Goal: Task Accomplishment & Management: Manage account settings

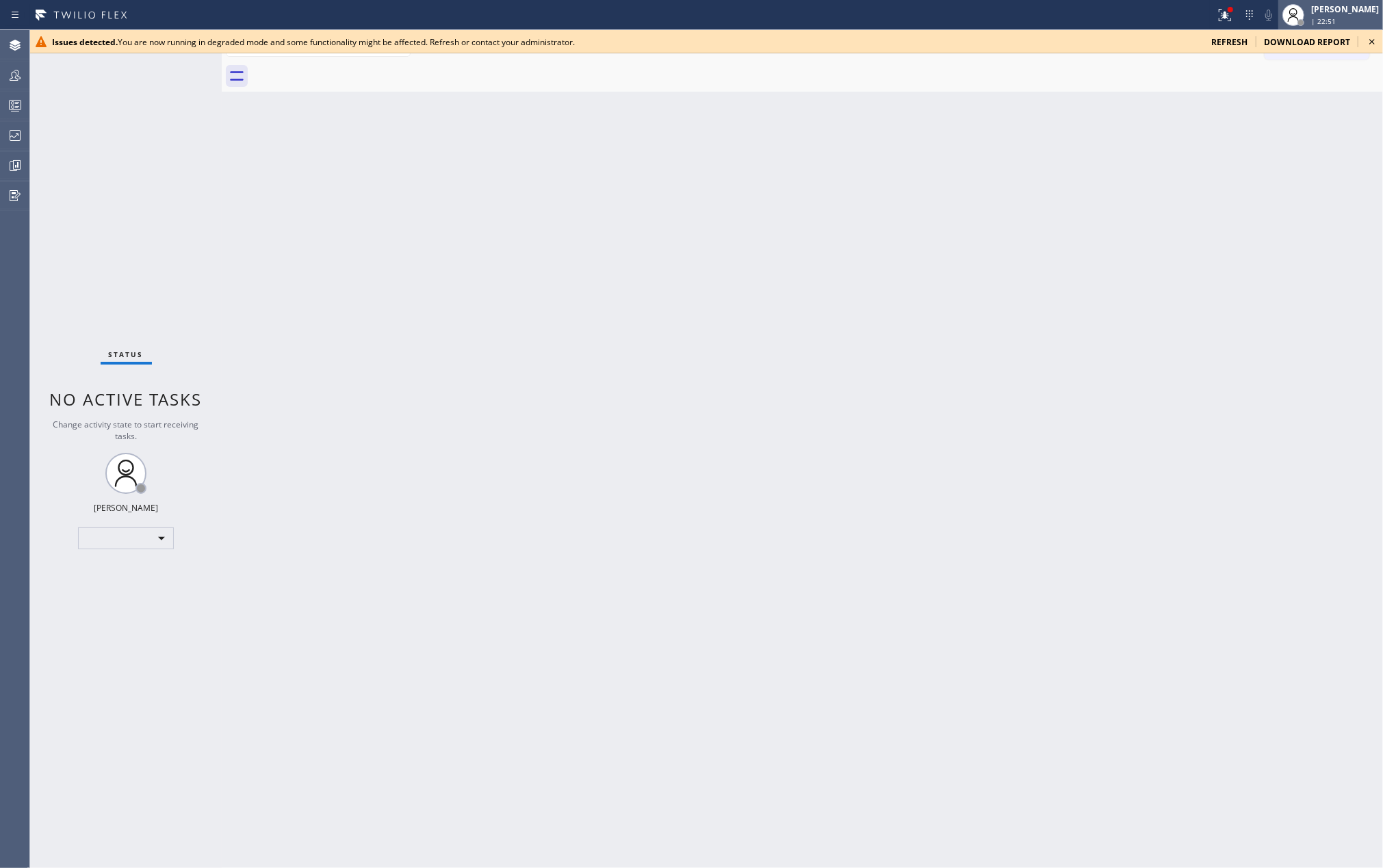
click at [1354, 9] on div "[PERSON_NAME]" at bounding box center [1345, 9] width 68 height 11
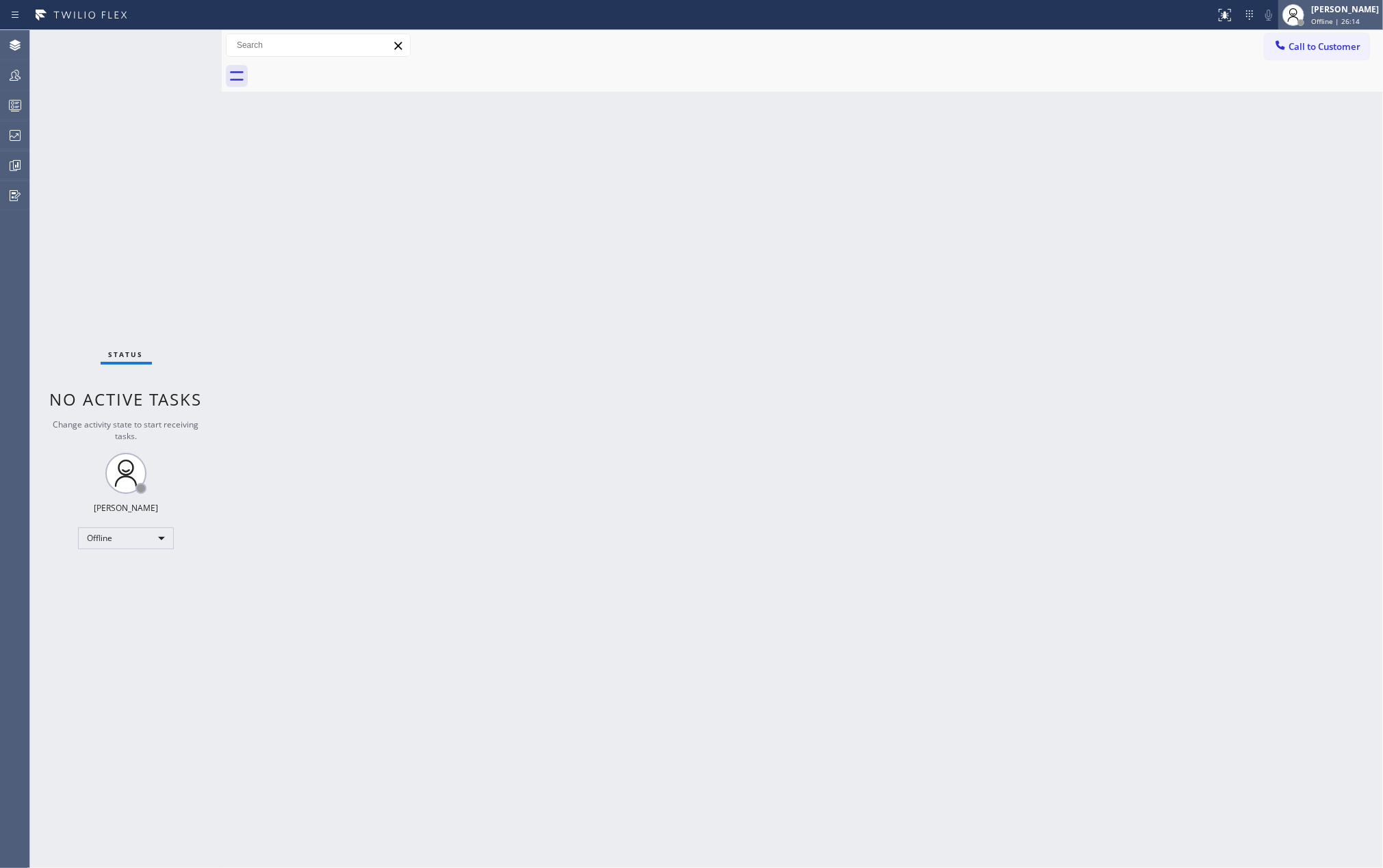
click at [1360, 9] on div "[PERSON_NAME]" at bounding box center [1345, 9] width 68 height 11
click at [1292, 81] on button "Unavailable" at bounding box center [1314, 90] width 137 height 18
click at [17, 162] on icon at bounding box center [17, 165] width 4 height 6
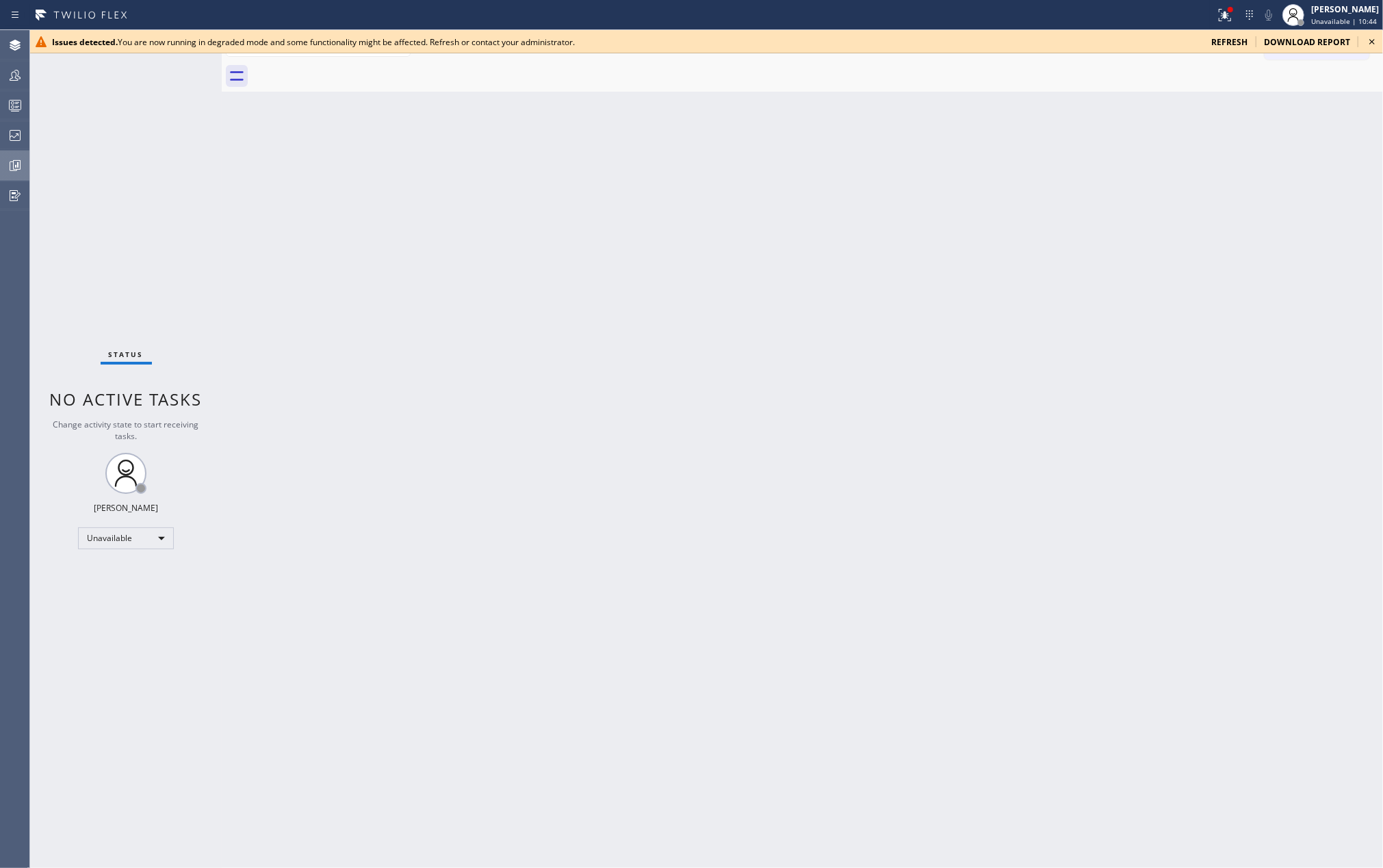
click at [18, 167] on icon at bounding box center [17, 165] width 4 height 6
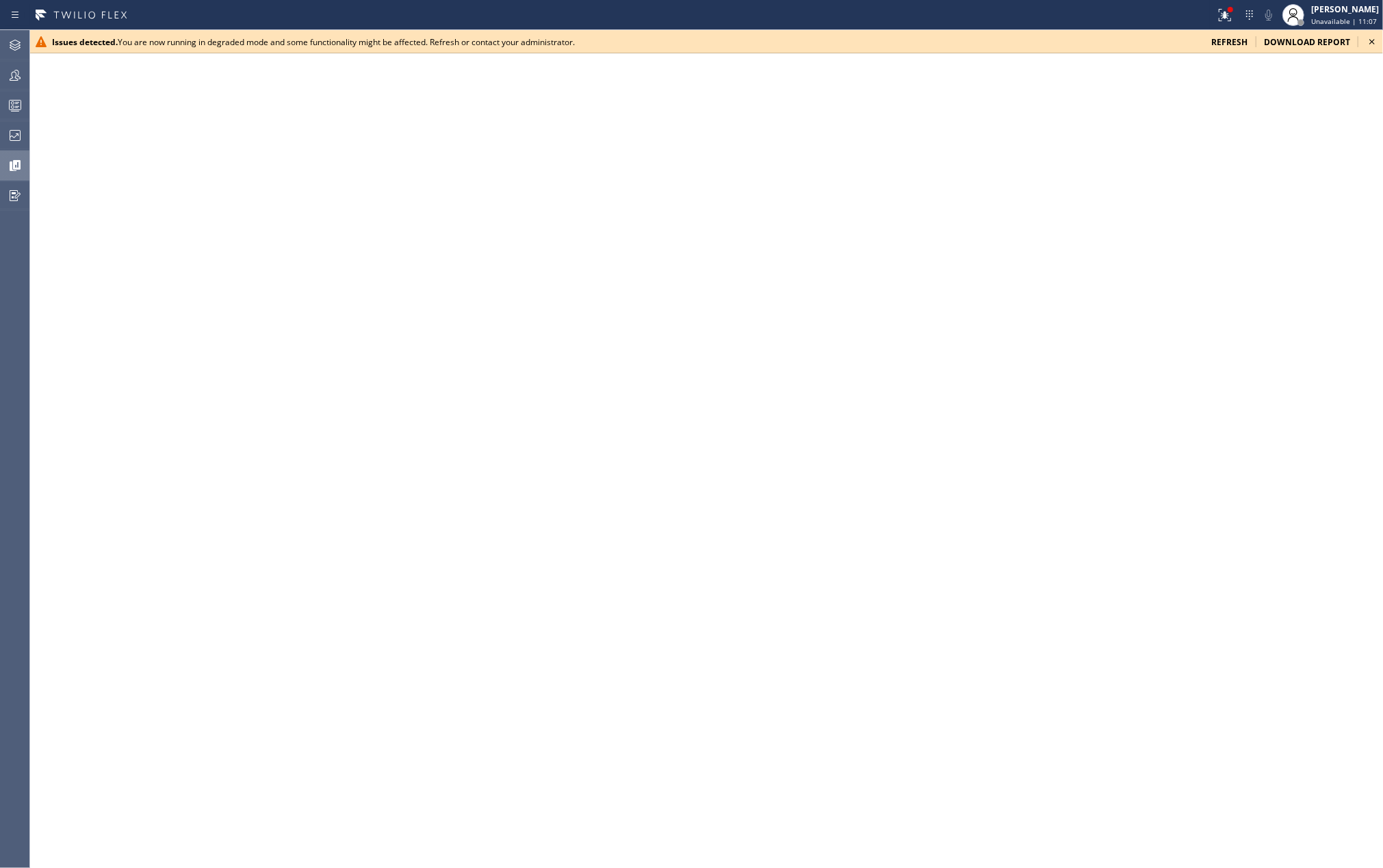
click at [1372, 39] on icon at bounding box center [1372, 41] width 16 height 16
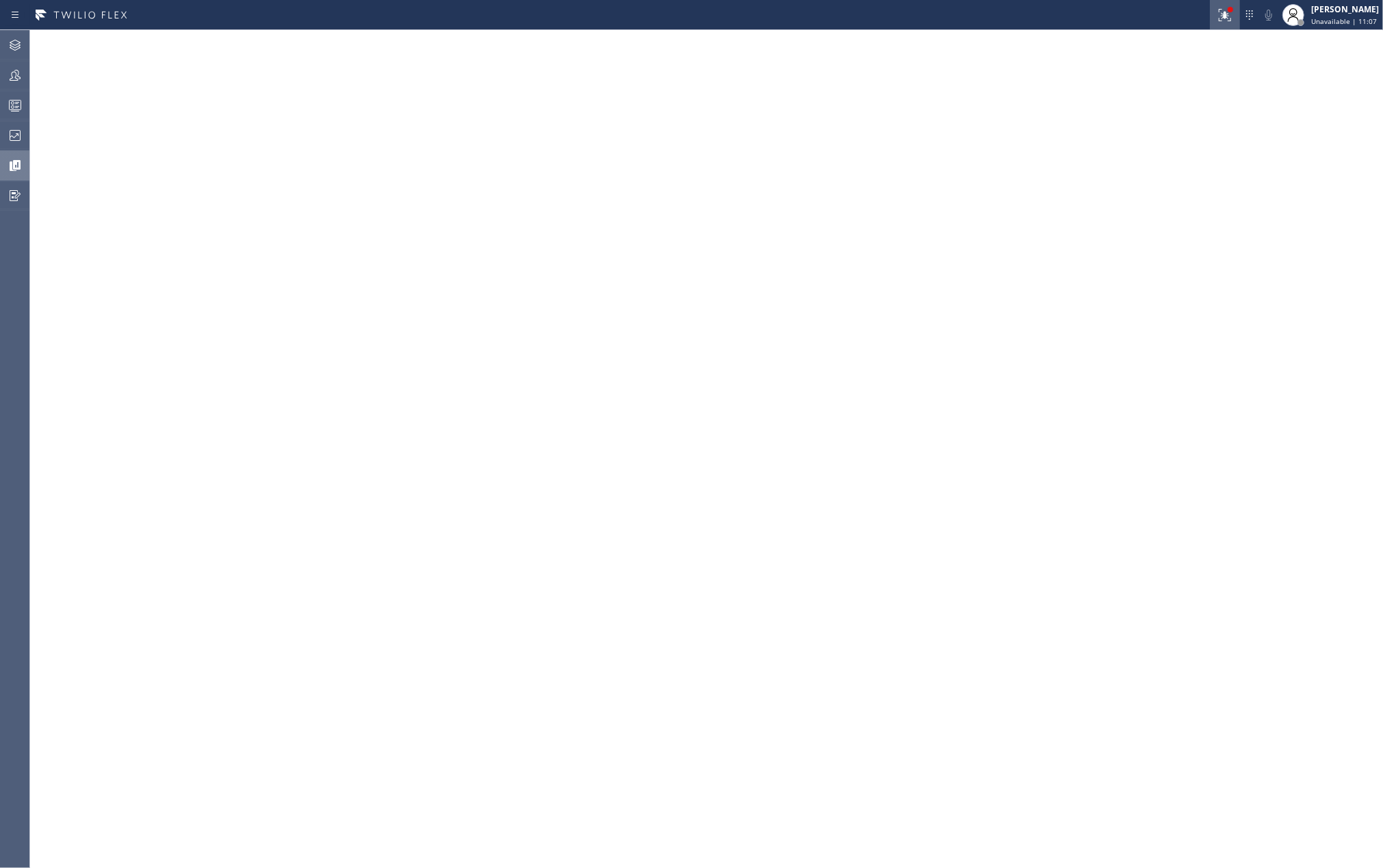
click at [1227, 17] on icon at bounding box center [1222, 13] width 9 height 9
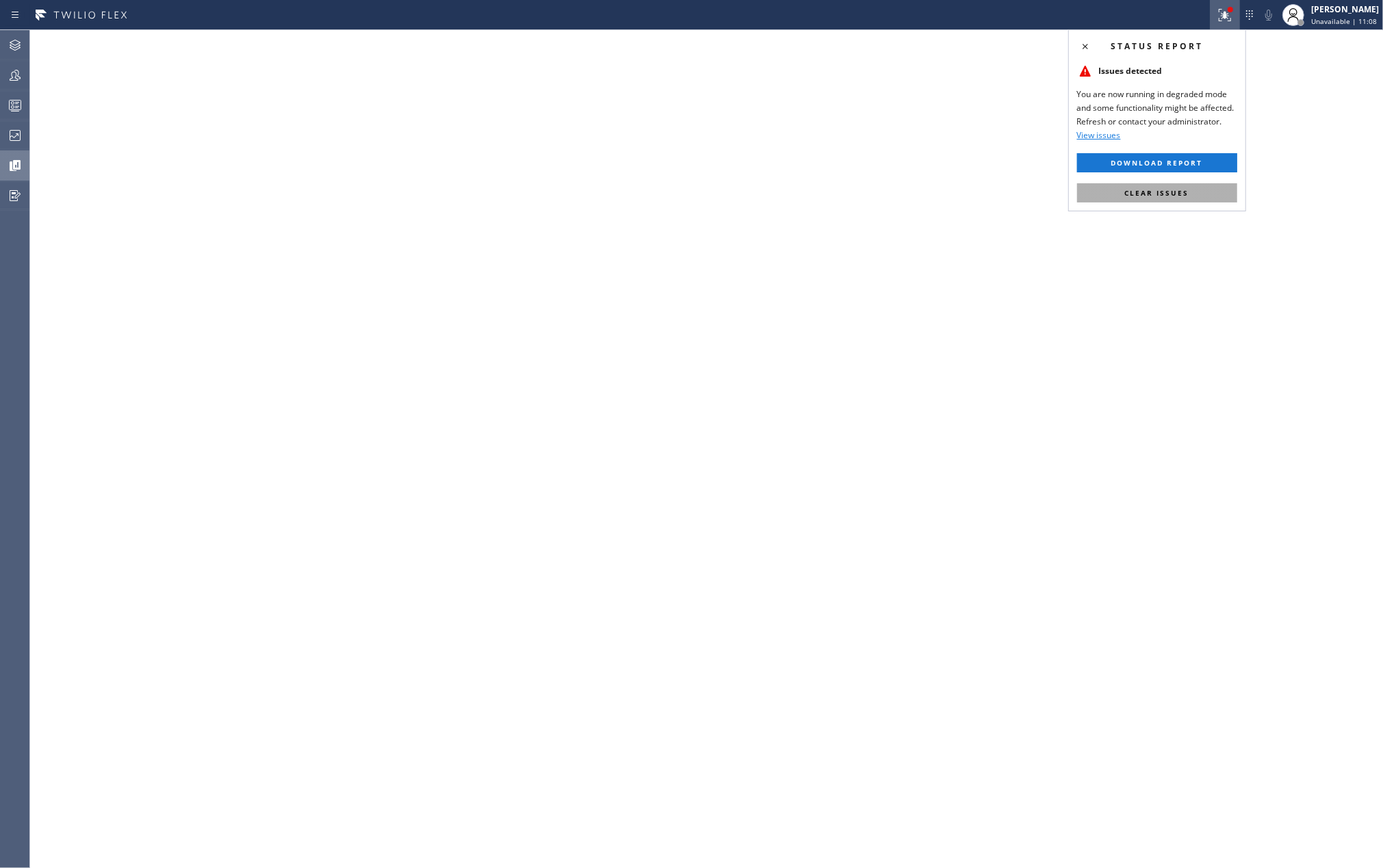
click at [1169, 193] on span "Clear issues" at bounding box center [1157, 193] width 64 height 9
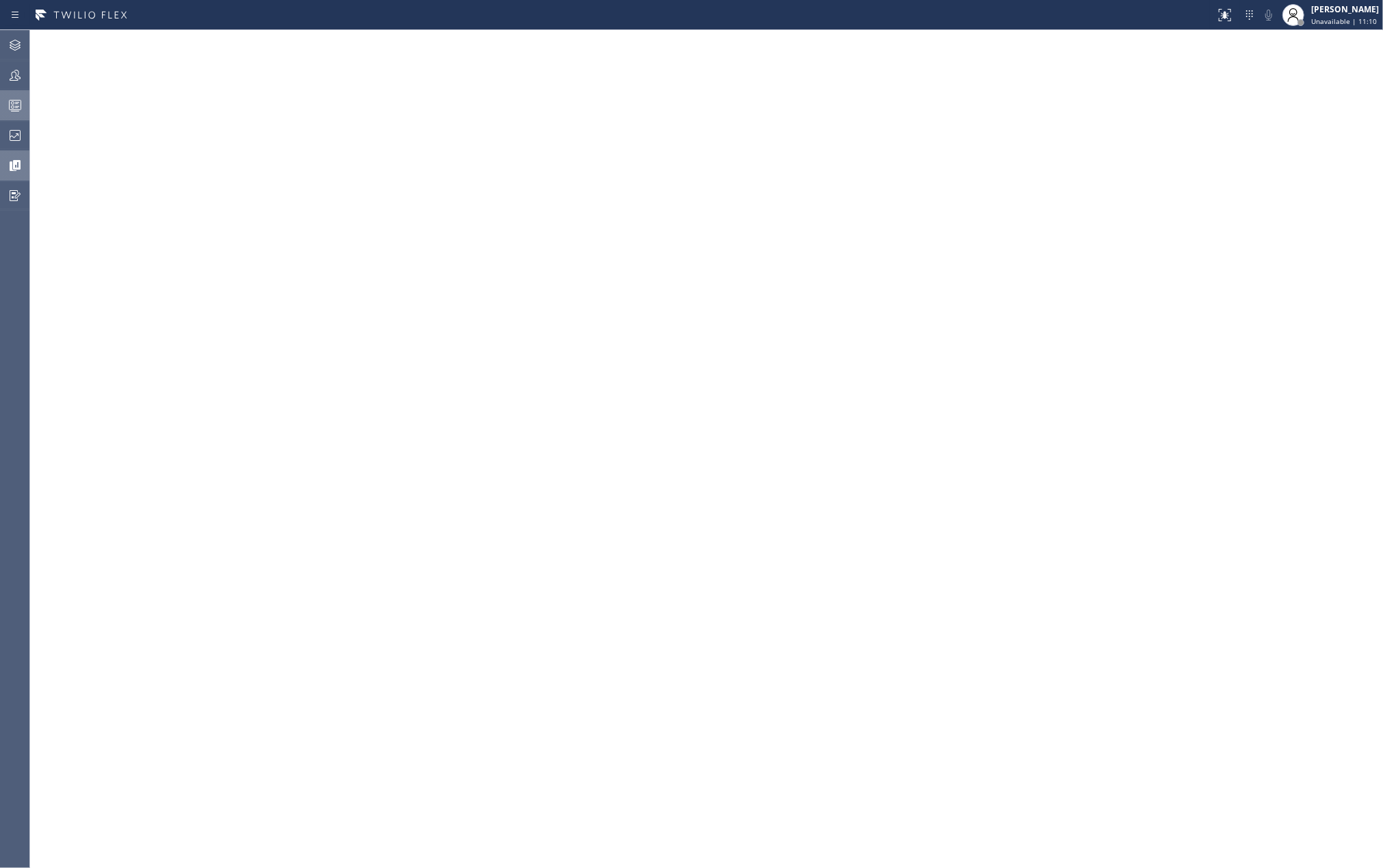
click at [12, 107] on icon at bounding box center [14, 105] width 16 height 16
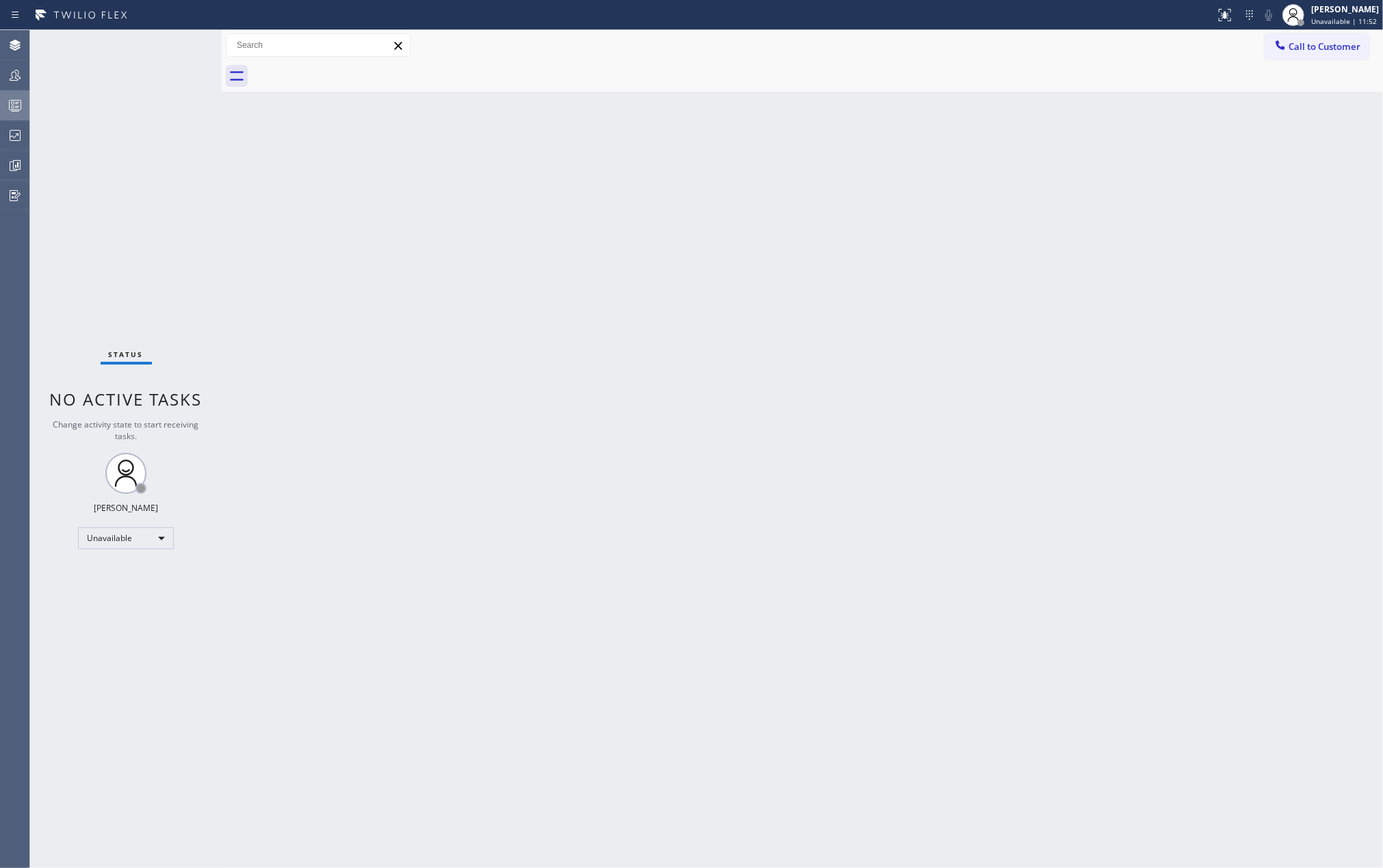
click at [14, 110] on rect at bounding box center [15, 105] width 11 height 9
